Goal: Complete application form

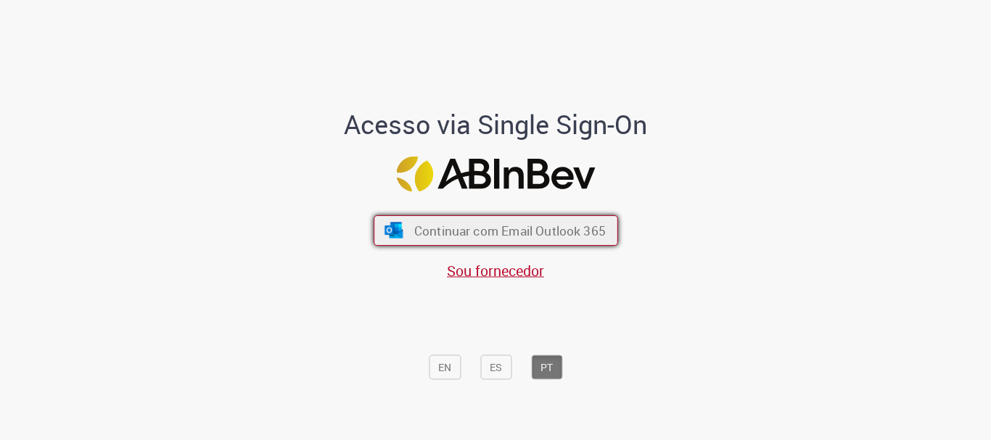
click at [450, 241] on button "Continuar com Email Outlook 365" at bounding box center [496, 230] width 244 height 30
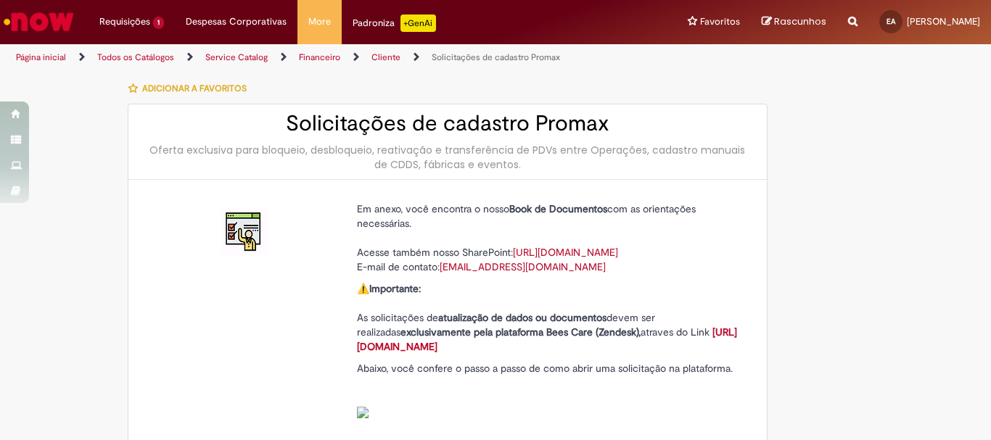
type input "**********"
